Goal: Task Accomplishment & Management: Manage account settings

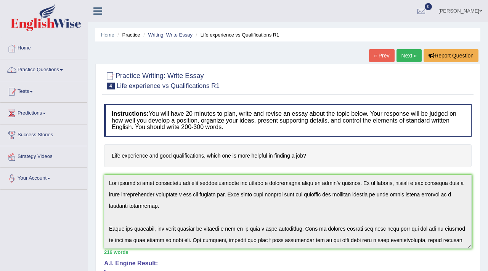
scroll to position [114, 0]
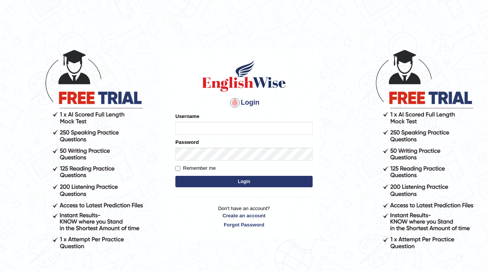
type input "Karen18"
click at [175, 176] on button "Login" at bounding box center [243, 181] width 137 height 11
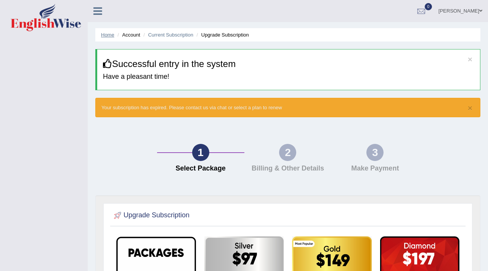
click at [104, 33] on link "Home" at bounding box center [107, 35] width 13 height 6
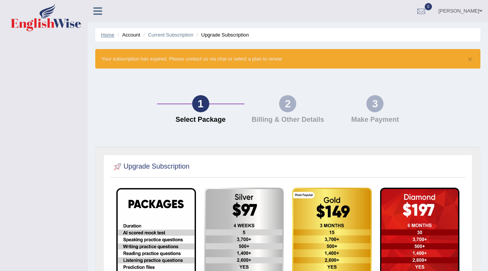
click at [108, 34] on link "Home" at bounding box center [107, 35] width 13 height 6
click at [472, 60] on button "×" at bounding box center [470, 59] width 5 height 8
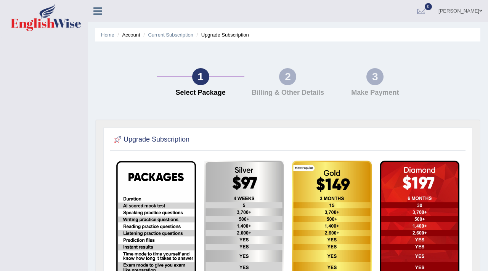
click at [99, 8] on icon at bounding box center [97, 11] width 9 height 10
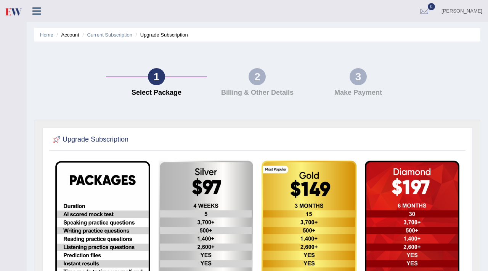
click at [39, 14] on icon at bounding box center [36, 11] width 9 height 10
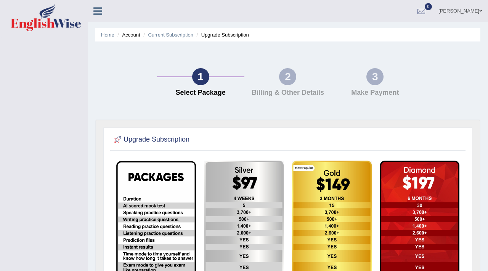
click at [170, 37] on link "Current Subscription" at bounding box center [170, 35] width 45 height 6
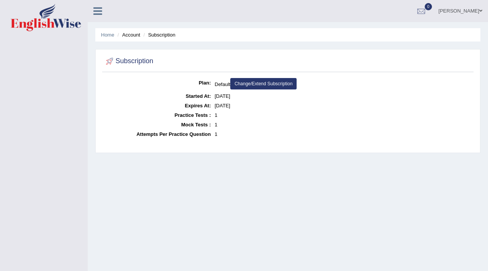
click at [245, 84] on link "Change/Extend Subscription" at bounding box center [263, 83] width 66 height 11
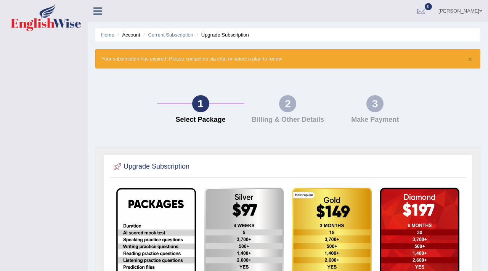
click at [109, 34] on link "Home" at bounding box center [107, 35] width 13 height 6
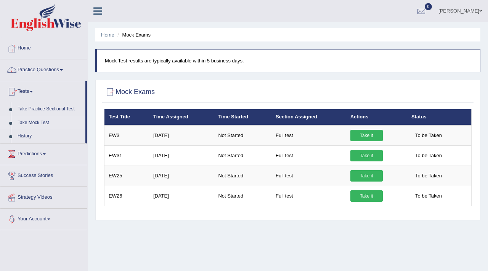
click at [31, 125] on link "Take Mock Test" at bounding box center [49, 123] width 71 height 14
